Goal: Navigation & Orientation: Go to known website

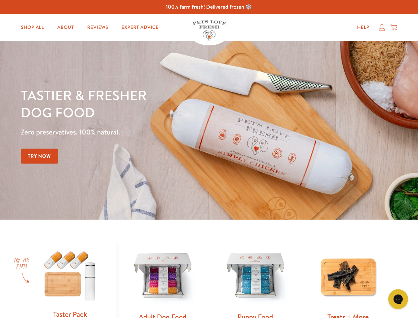
click at [209, 159] on div "Tastier & fresher dog food Zero preservatives. 100% natural. Try Now" at bounding box center [146, 129] width 251 height 87
click at [399, 299] on icon "Gorgias live chat" at bounding box center [398, 299] width 6 height 6
